Goal: Task Accomplishment & Management: Manage account settings

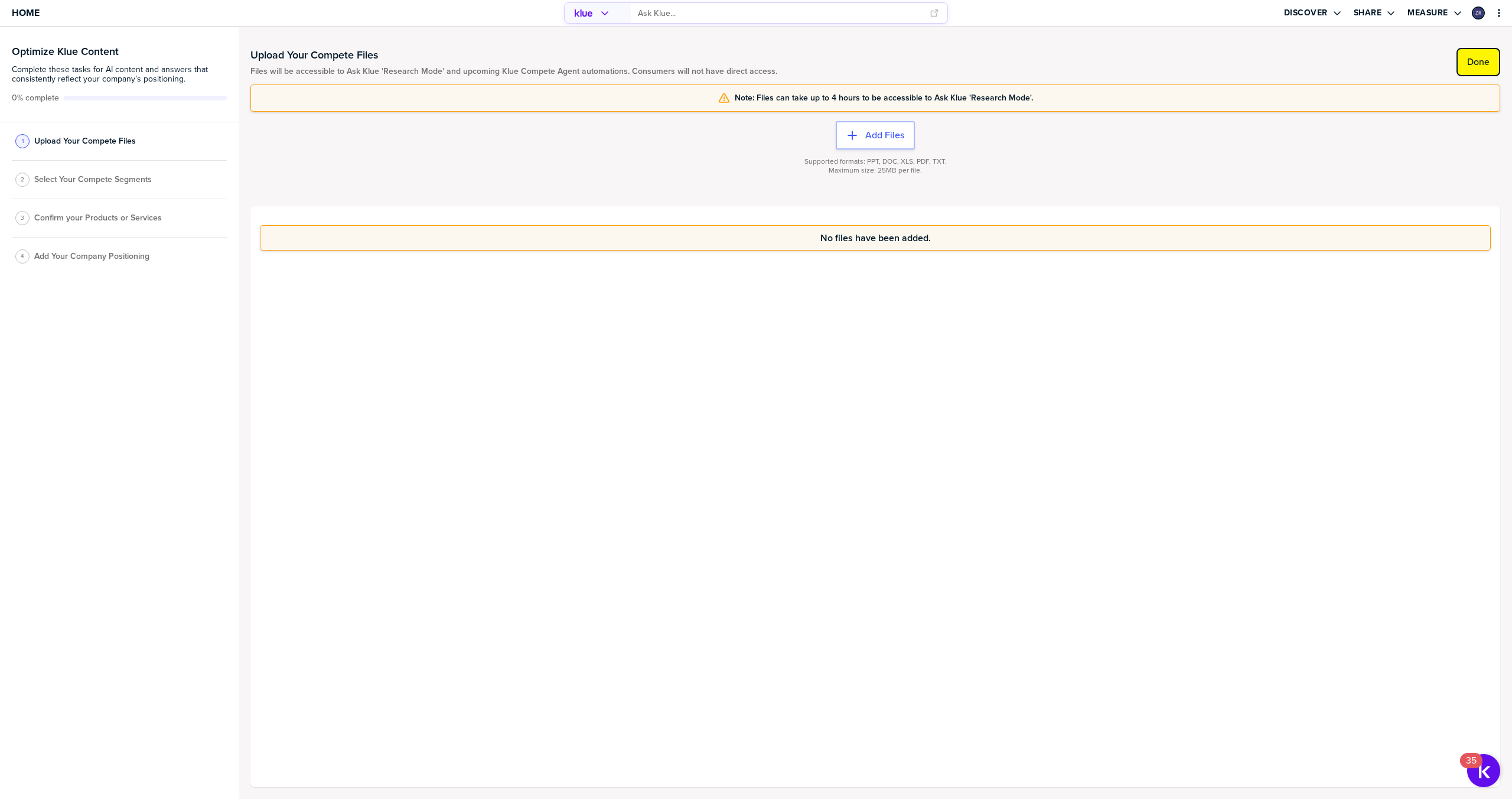
click at [1477, 66] on label "Done" at bounding box center [1478, 61] width 23 height 12
click at [1474, 61] on label "Done" at bounding box center [1478, 61] width 23 height 12
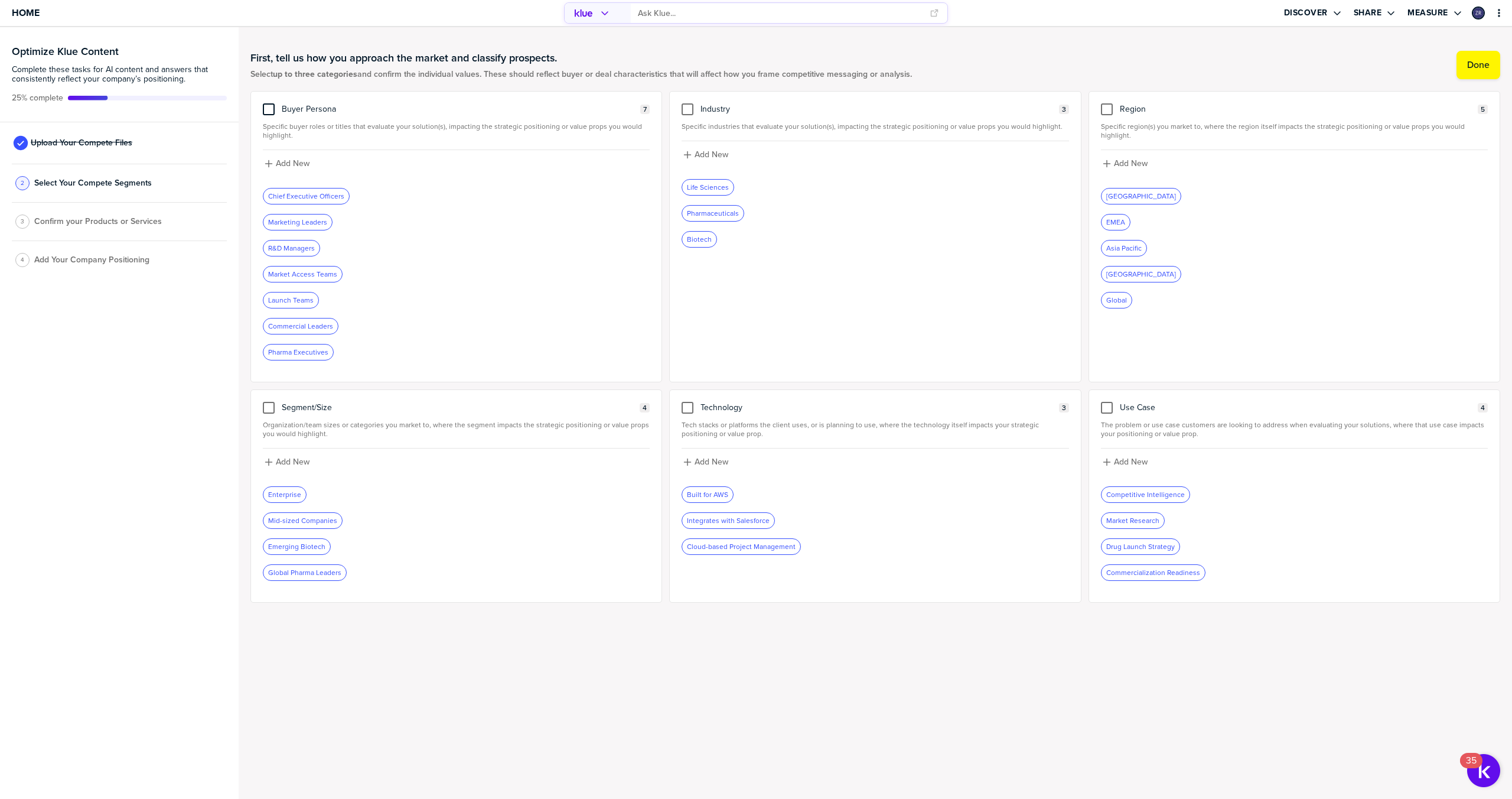
click at [269, 113] on div at bounding box center [268, 109] width 12 height 12
click at [269, 104] on input "checkbox" at bounding box center [269, 104] width 0 height 0
click at [686, 108] on div at bounding box center [687, 109] width 12 height 12
click at [687, 104] on input "checkbox" at bounding box center [687, 104] width 0 height 0
click at [1107, 106] on div at bounding box center [1106, 109] width 12 height 12
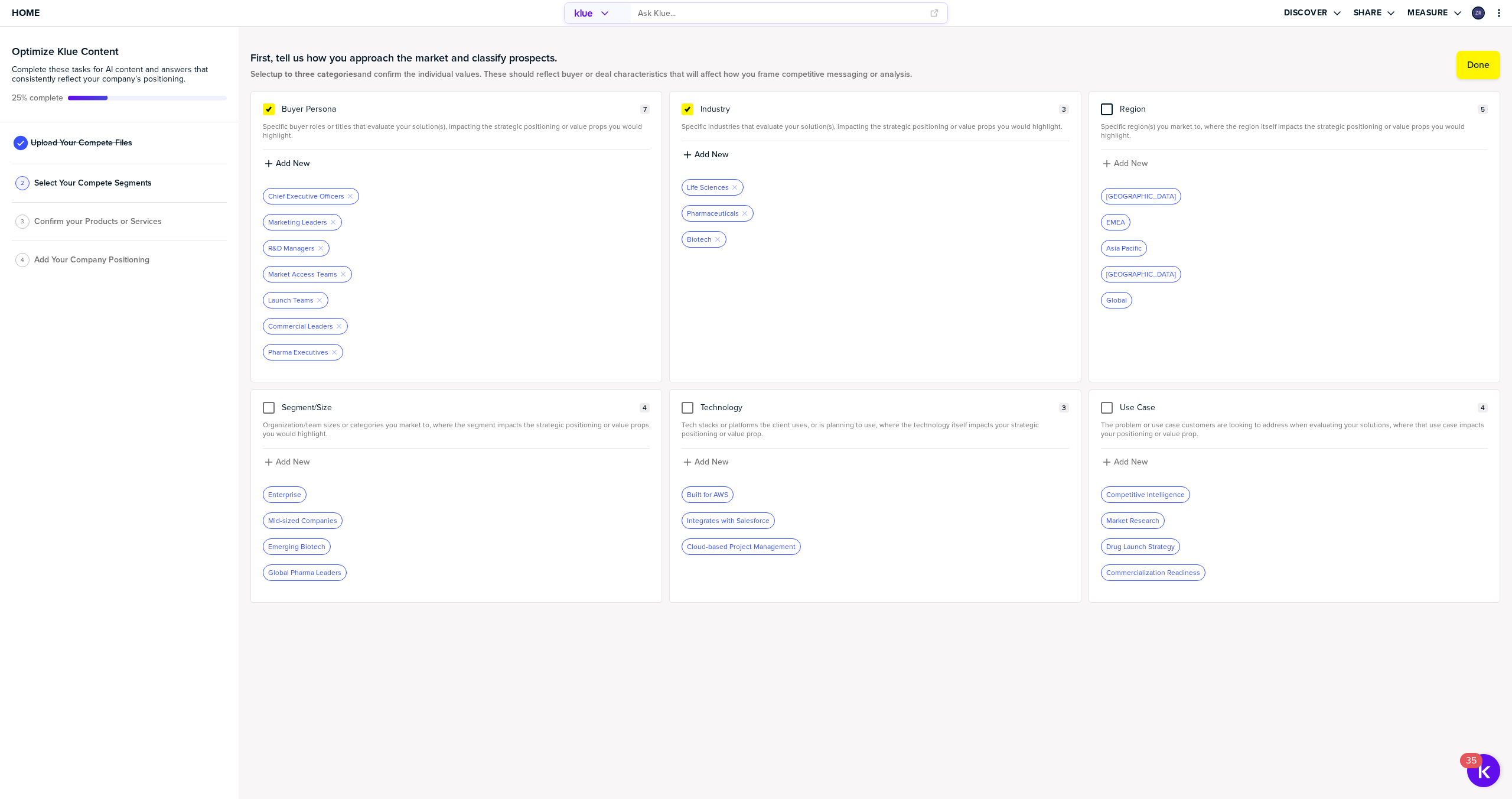
click at [1107, 104] on input "checkbox" at bounding box center [1107, 104] width 0 height 0
click at [1471, 68] on label "Done" at bounding box center [1478, 65] width 23 height 12
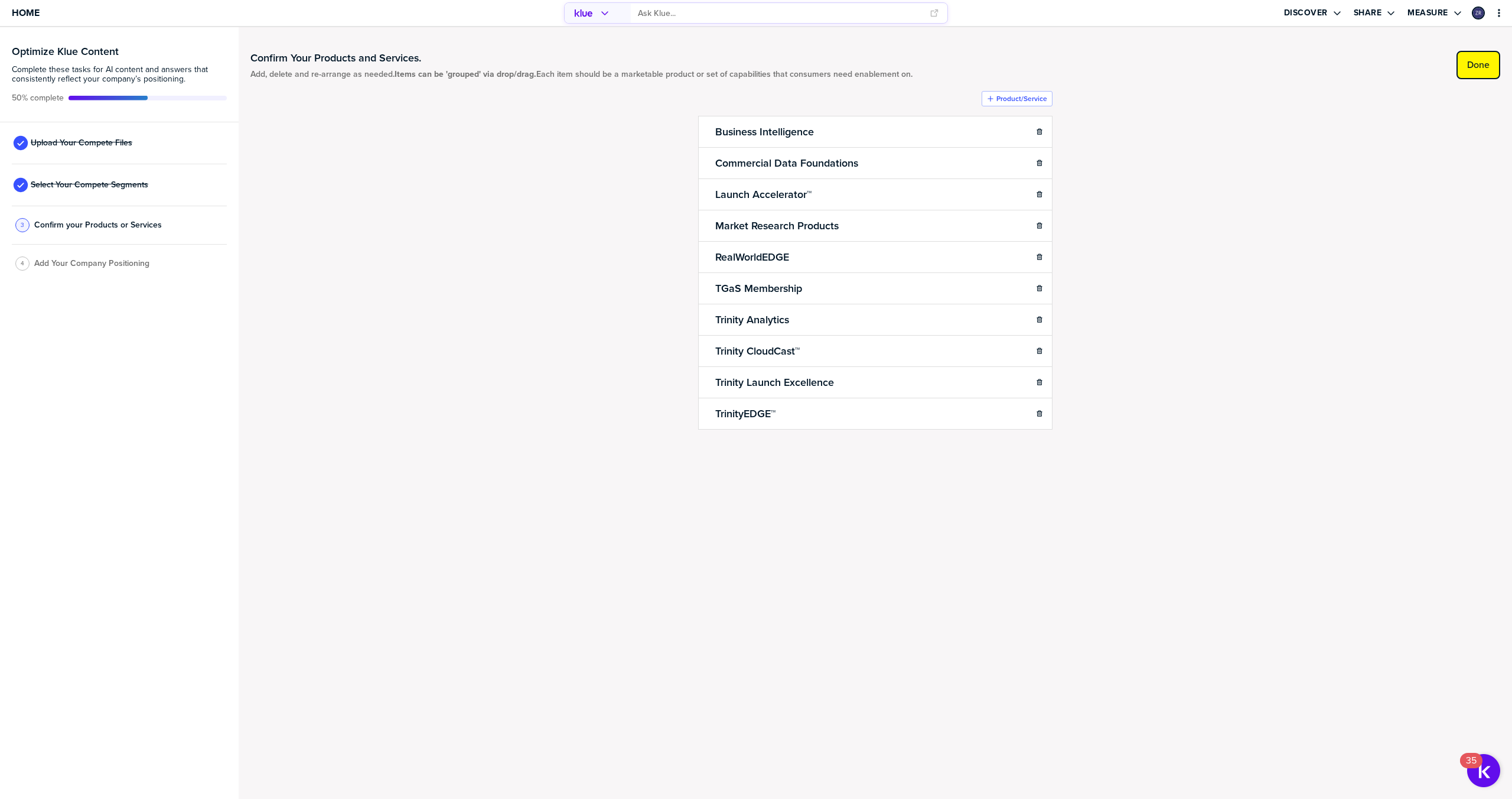
click at [1483, 59] on label "Done" at bounding box center [1478, 65] width 23 height 12
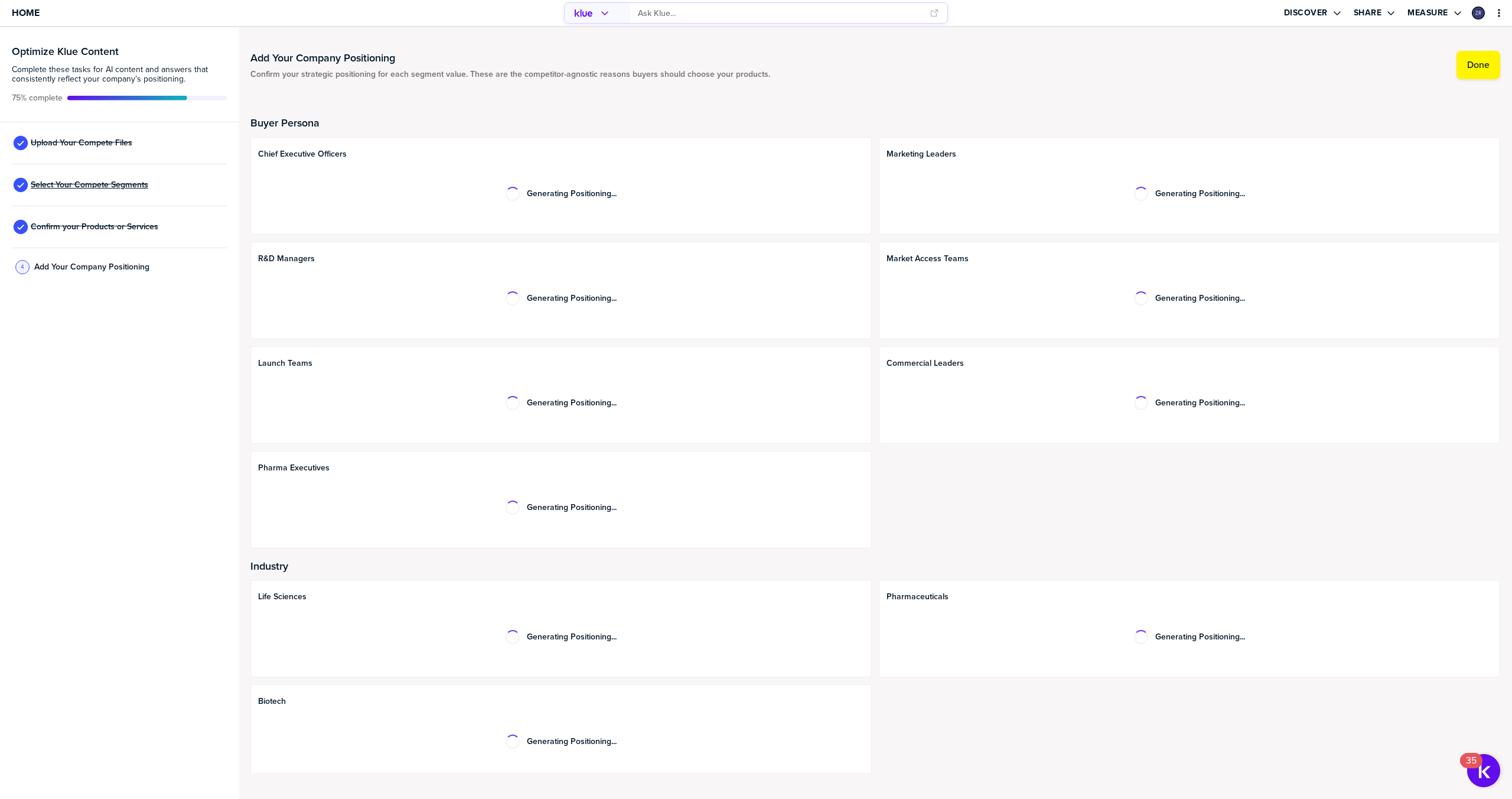
click at [104, 184] on span "Select Your Compete Segments" at bounding box center [89, 185] width 117 height 10
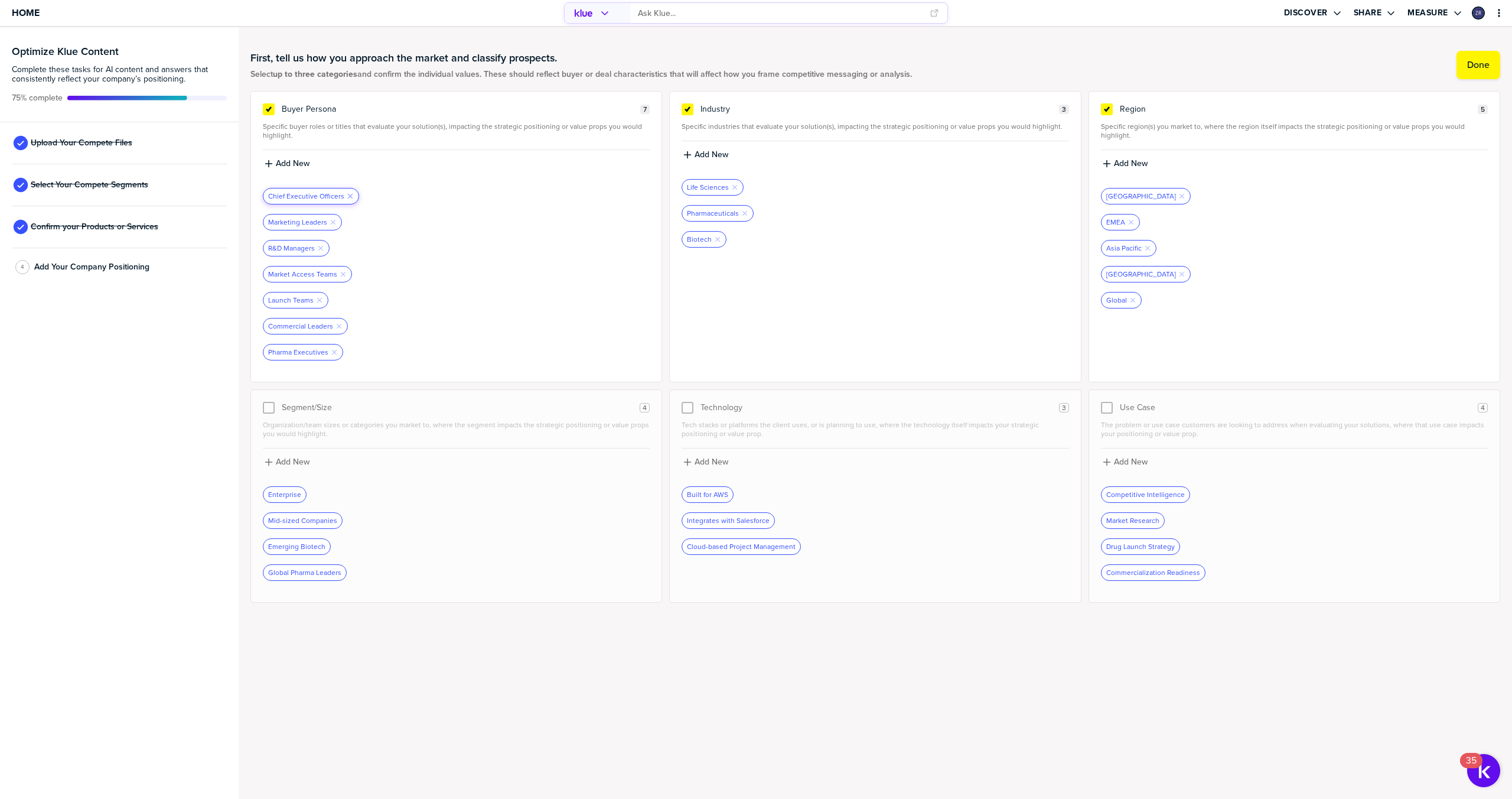
click at [346, 196] on icon "Remove Tag" at bounding box center [350, 196] width 7 height 7
click at [331, 194] on icon "button" at bounding box center [333, 196] width 5 height 5
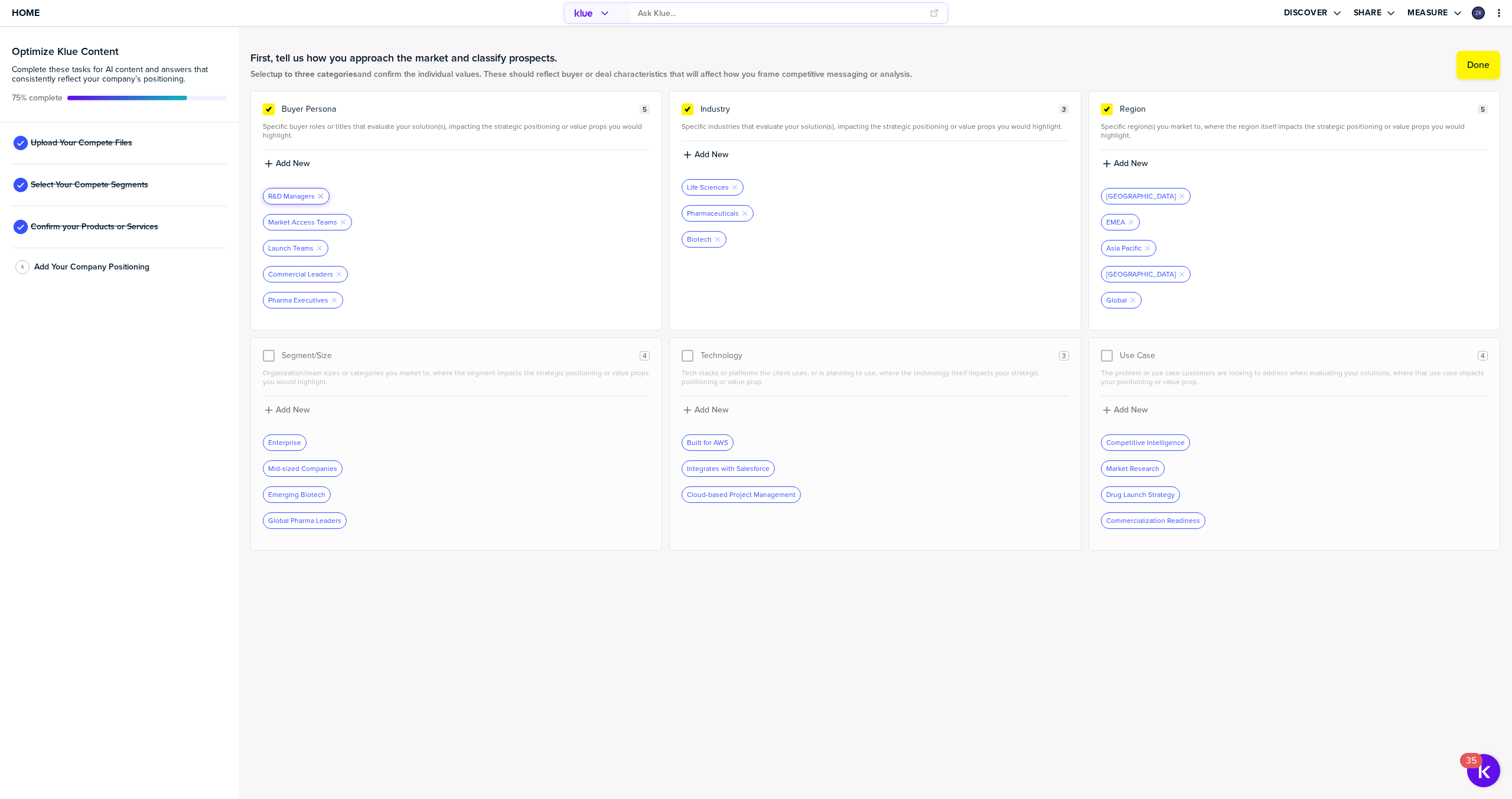
click at [320, 195] on icon "Remove Tag" at bounding box center [321, 196] width 7 height 7
click at [341, 196] on icon "button" at bounding box center [343, 196] width 5 height 5
click at [288, 160] on label "Add New" at bounding box center [292, 164] width 33 height 11
click at [288, 160] on input at bounding box center [456, 167] width 387 height 21
type input "C-Suite"
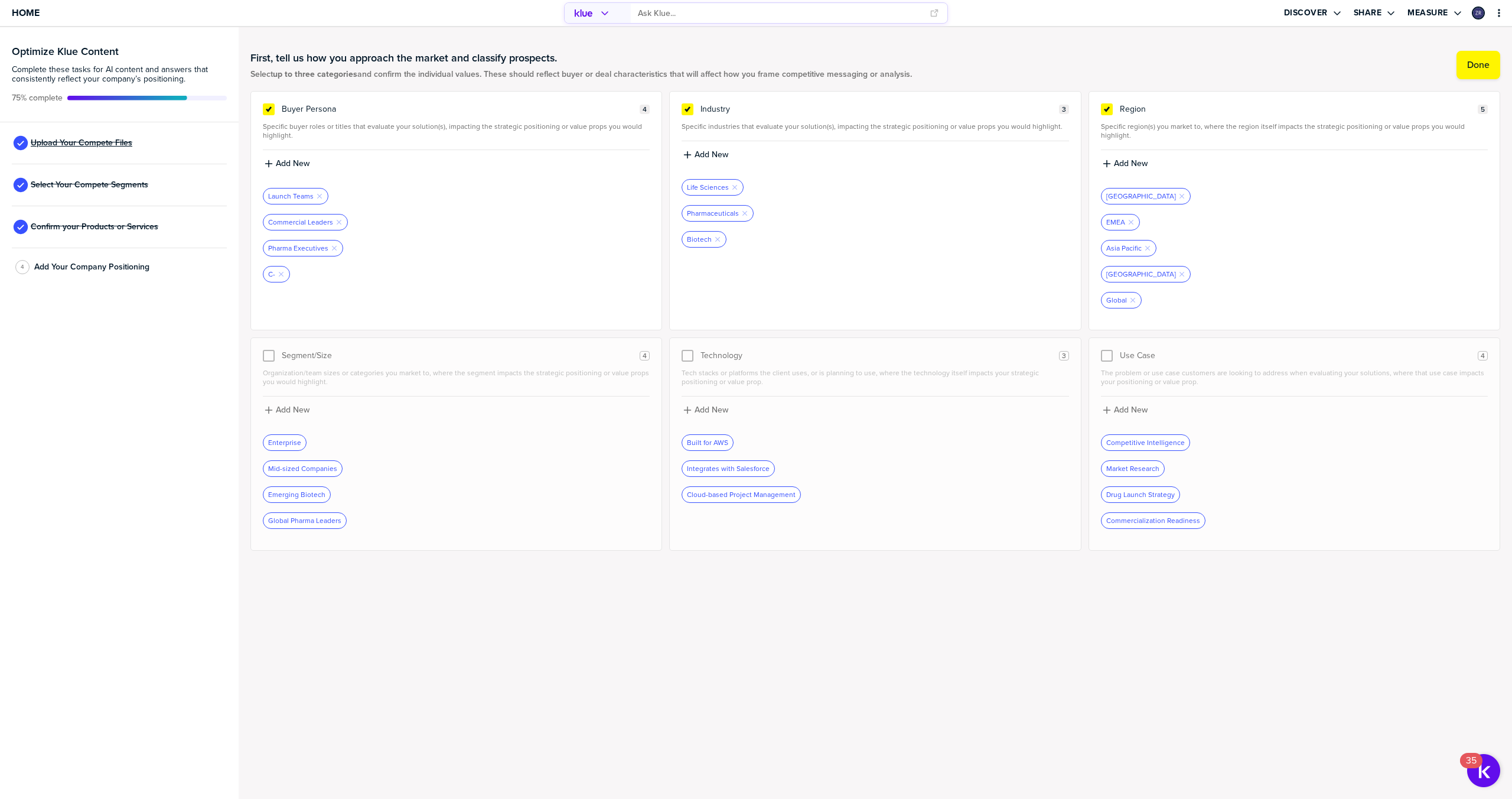
click at [83, 141] on span "Upload Your Compete Files" at bounding box center [81, 143] width 102 height 10
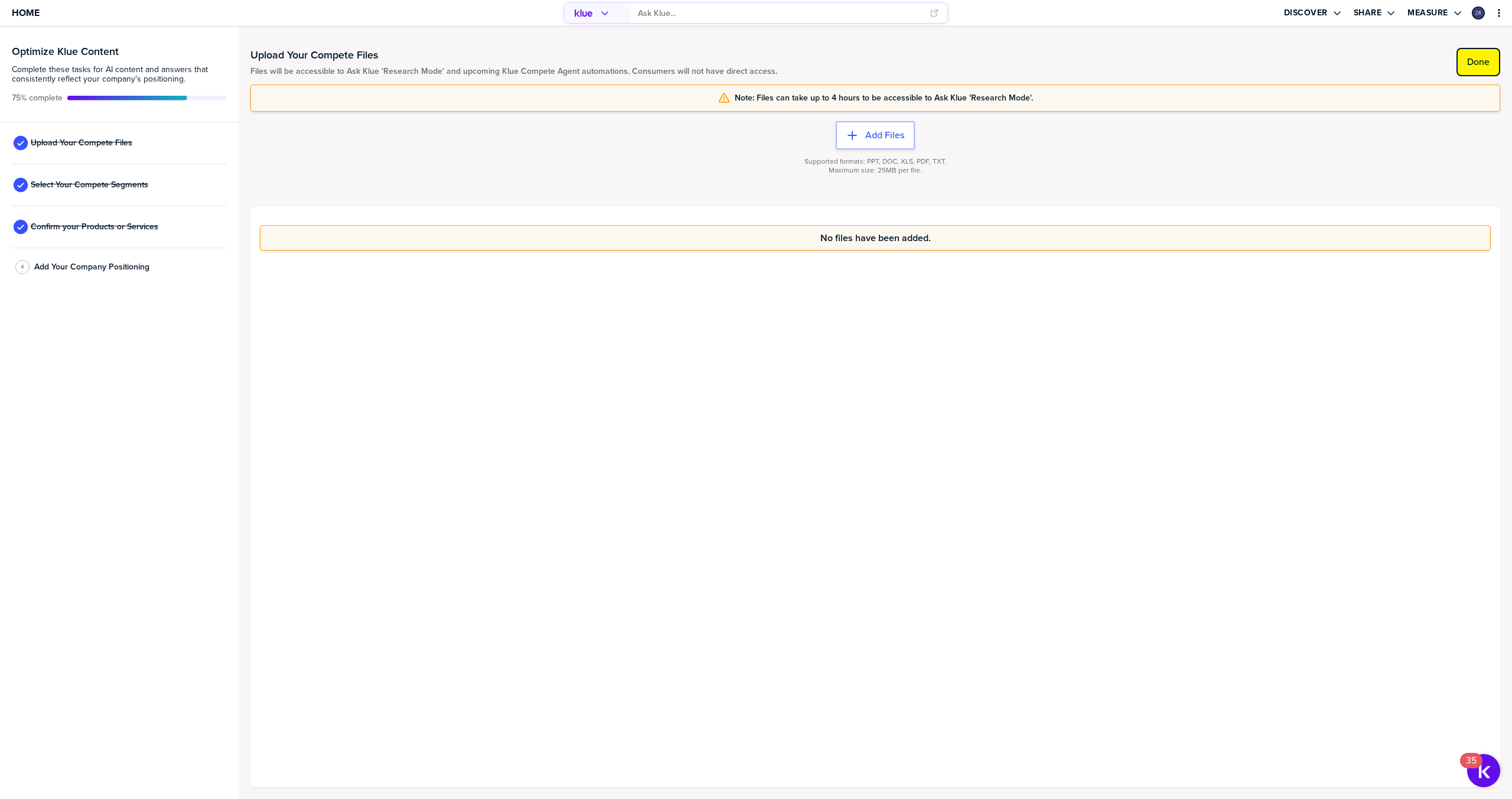
click at [1479, 61] on label "Done" at bounding box center [1478, 61] width 23 height 12
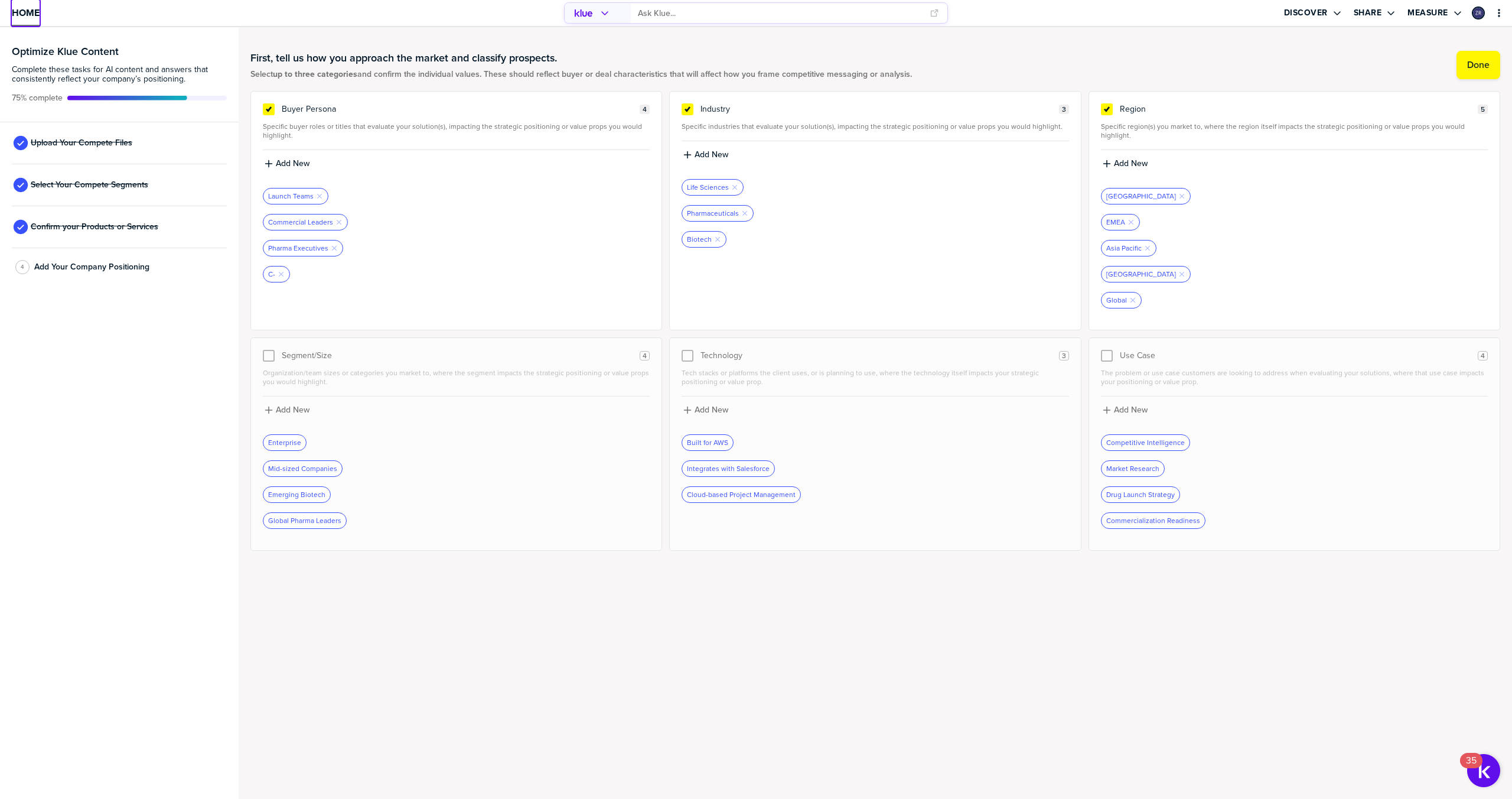
click at [20, 16] on span "Home" at bounding box center [25, 12] width 28 height 10
